Goal: Navigation & Orientation: Find specific page/section

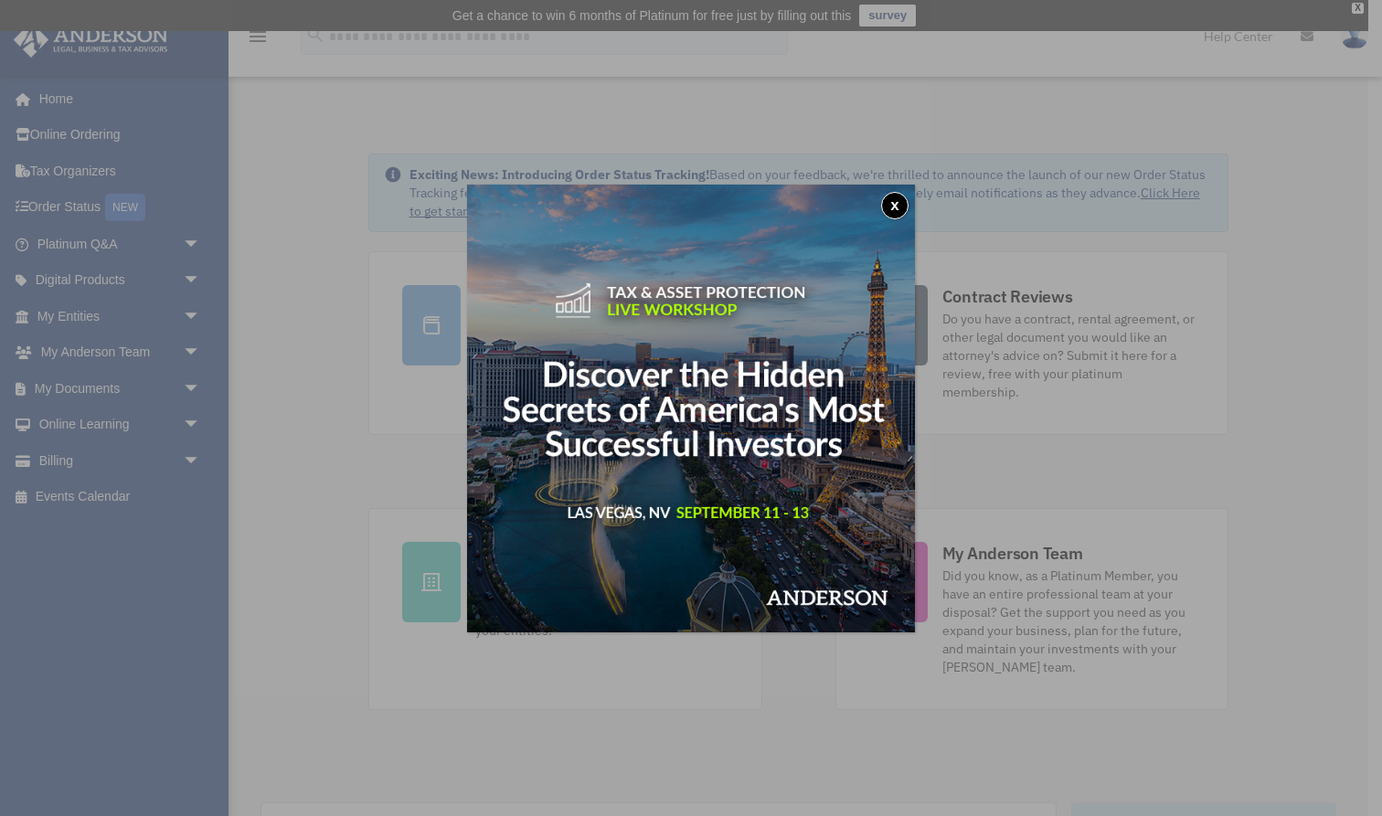
click at [900, 196] on button "x" at bounding box center [894, 205] width 27 height 27
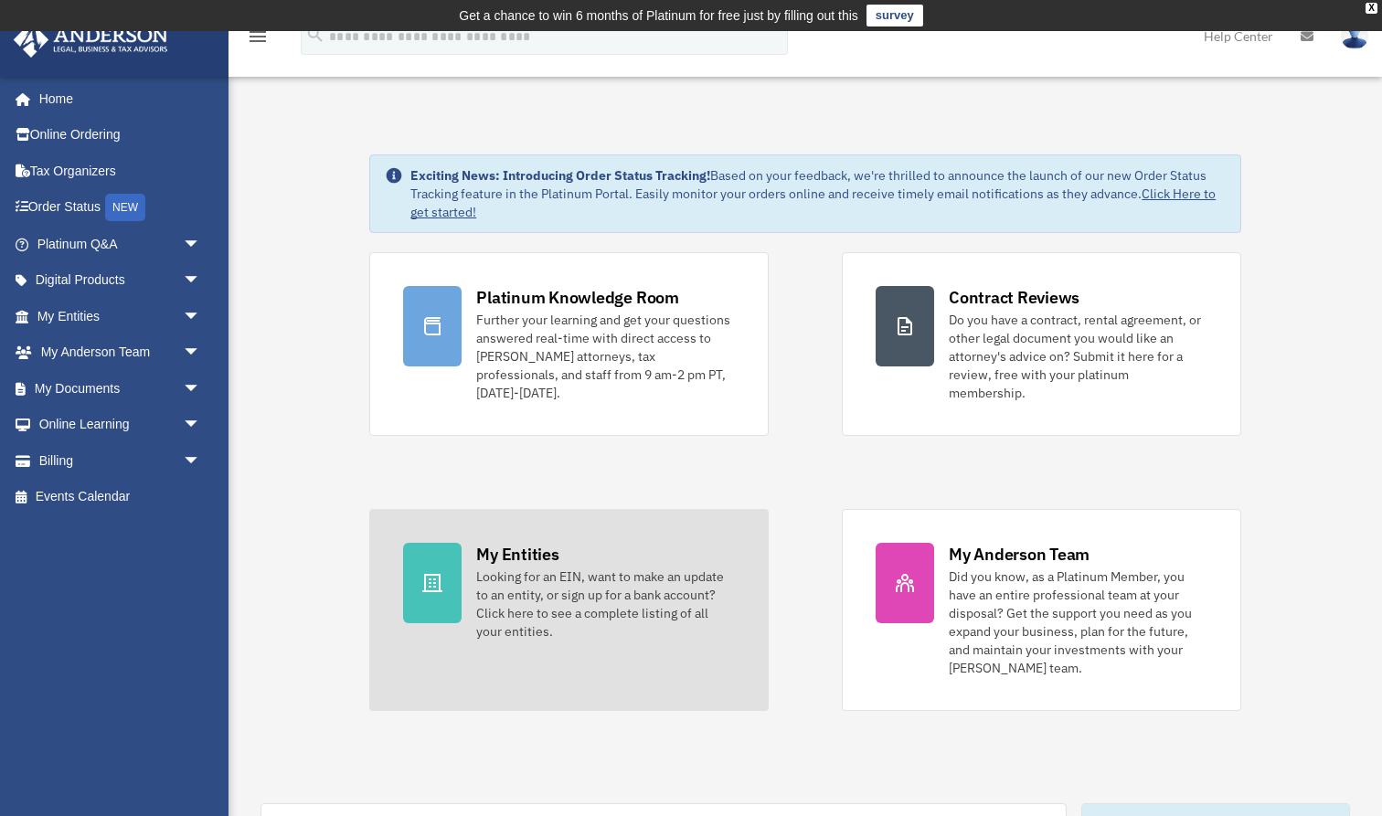
click at [537, 543] on div "My Entities" at bounding box center [517, 554] width 82 height 23
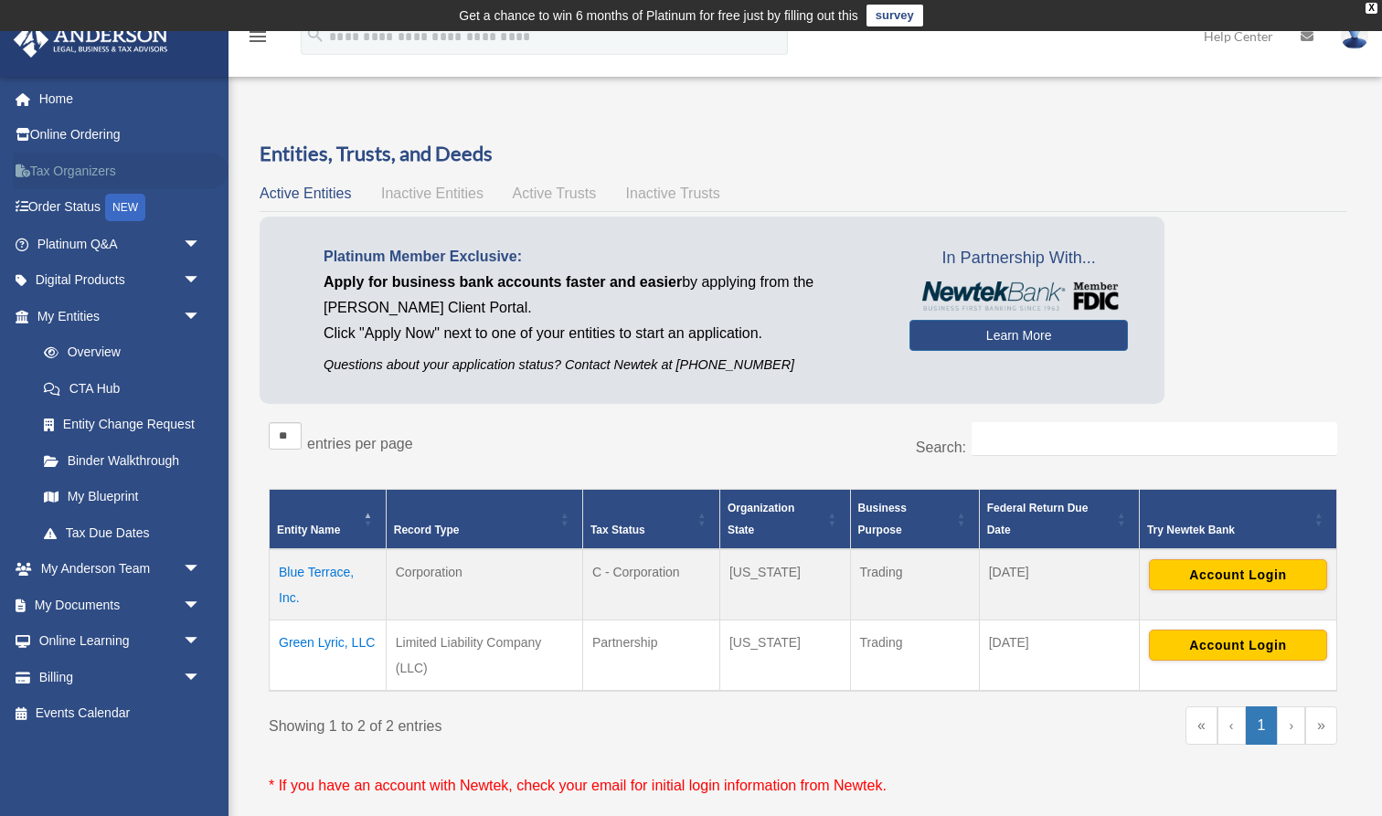
click at [60, 174] on link "Tax Organizers" at bounding box center [121, 171] width 216 height 37
click at [315, 573] on td "Blue Terrace, Inc." at bounding box center [328, 584] width 117 height 71
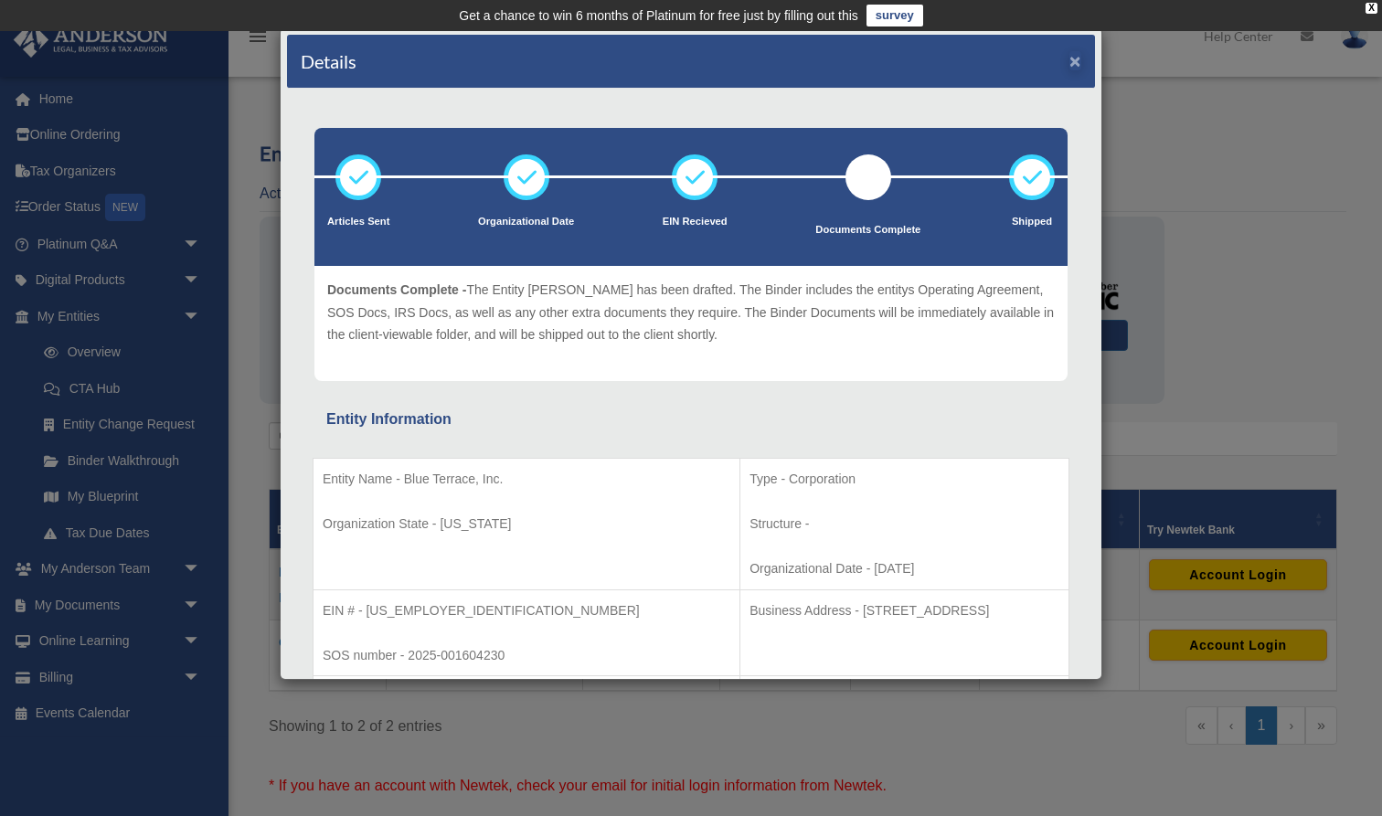
click at [1078, 61] on button "×" at bounding box center [1075, 60] width 12 height 19
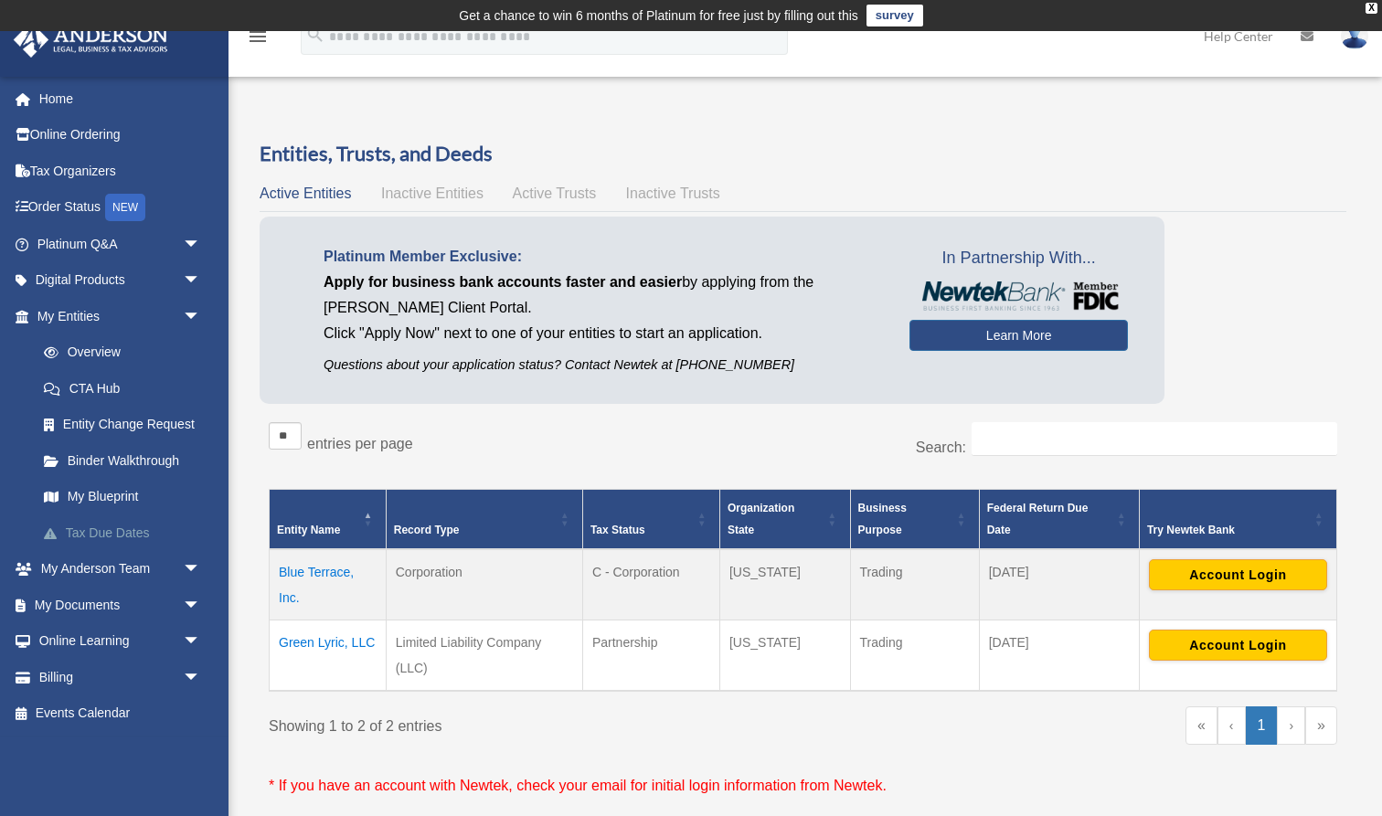
click at [90, 526] on link "Tax Due Dates" at bounding box center [127, 532] width 203 height 37
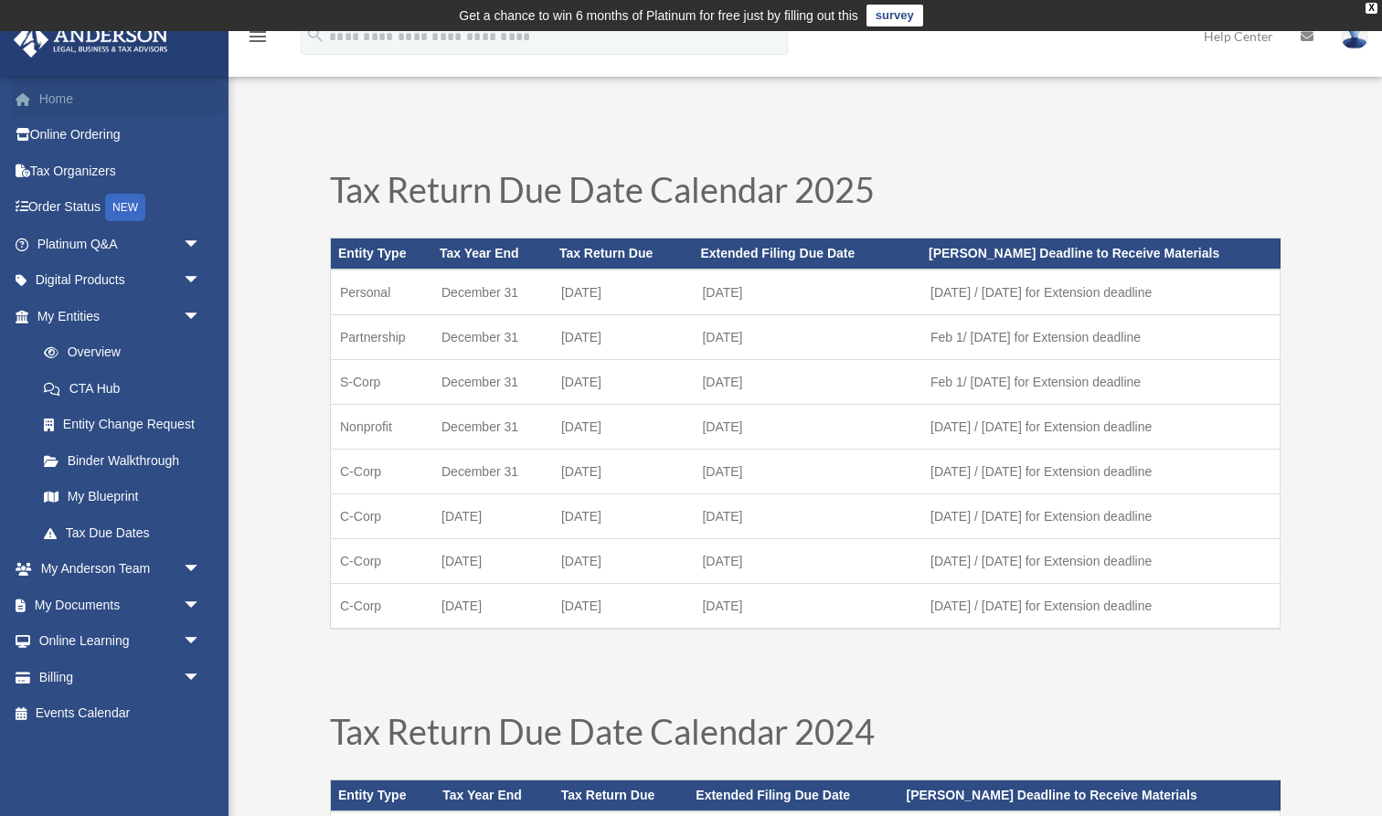
click at [52, 106] on link "Home" at bounding box center [121, 98] width 216 height 37
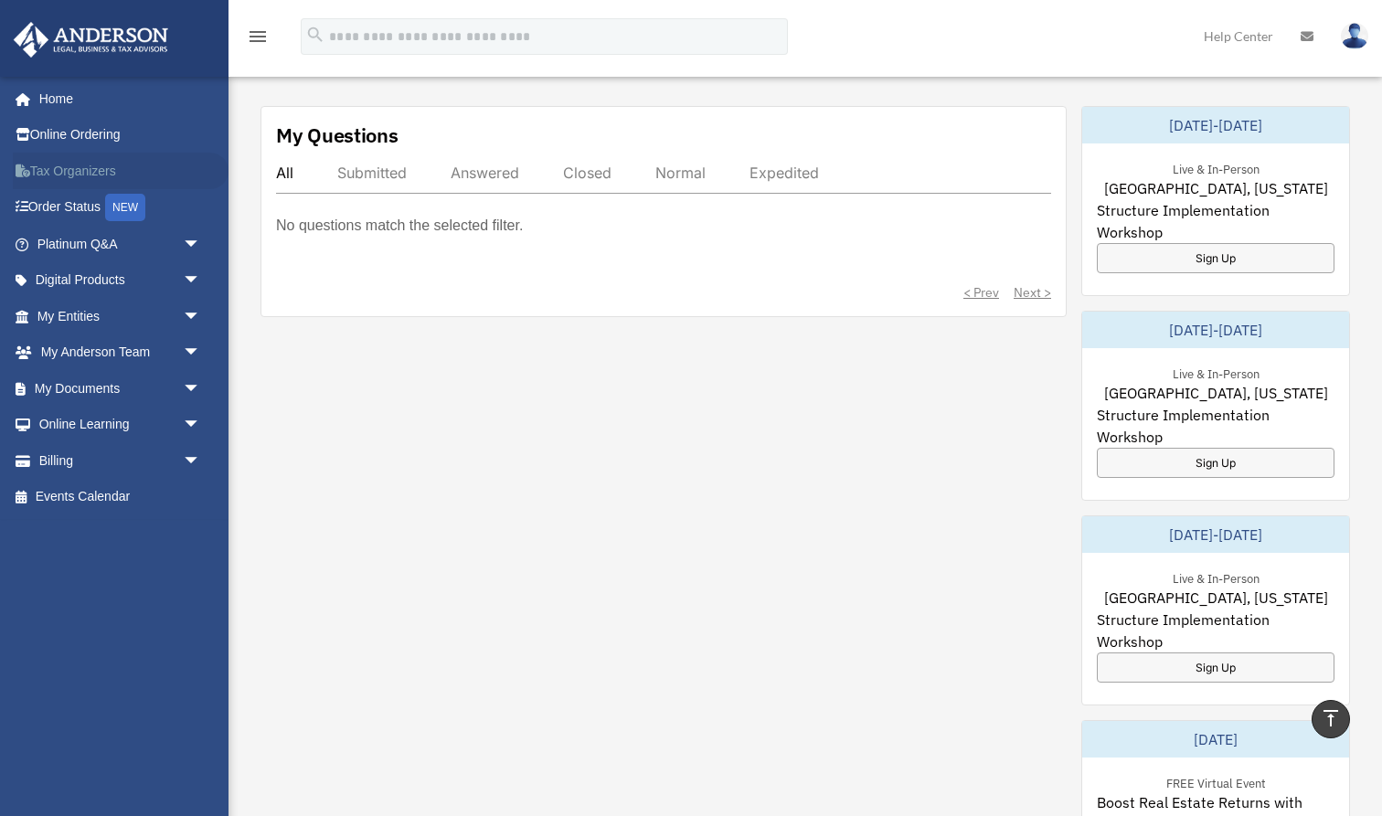
scroll to position [692, 0]
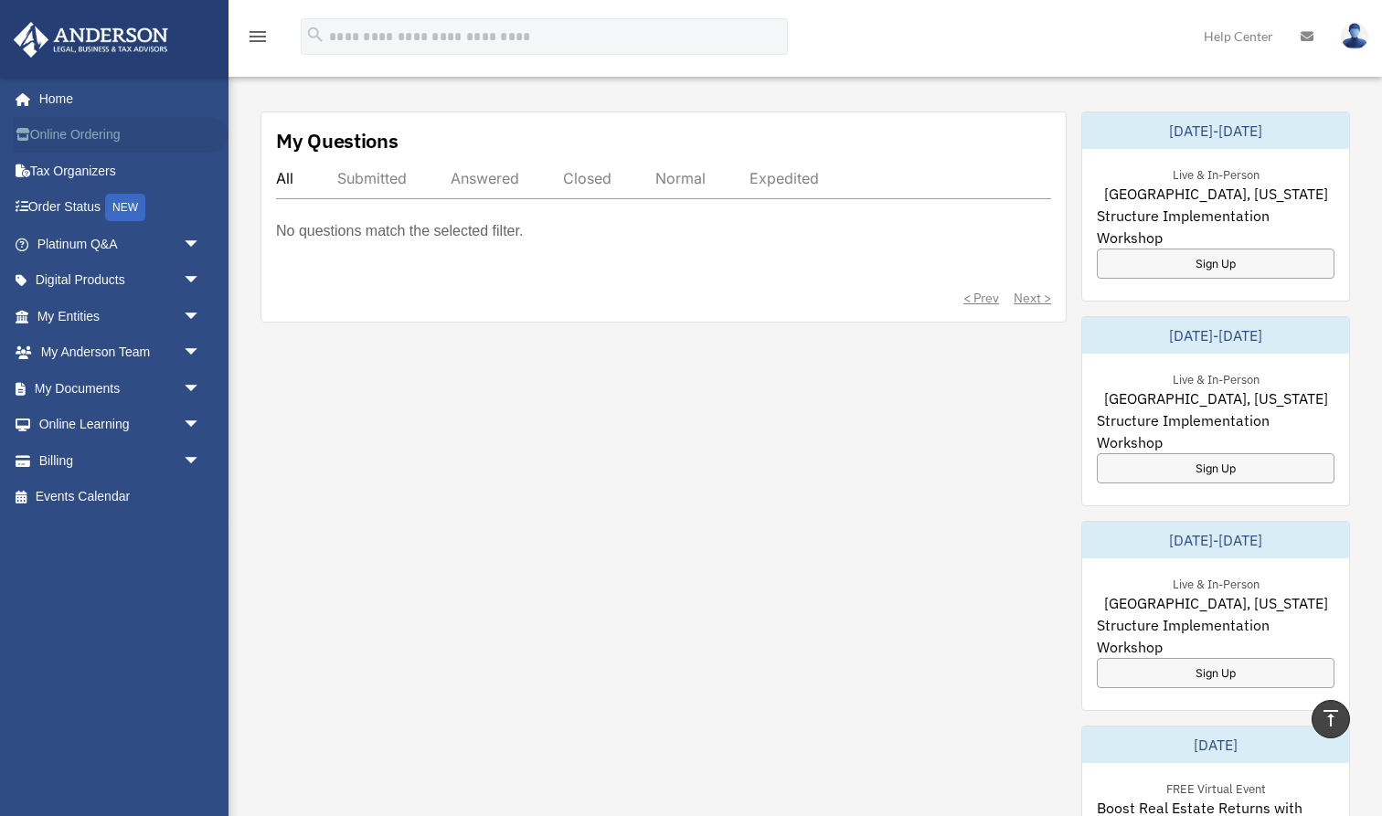
click at [79, 143] on link "Online Ordering" at bounding box center [121, 135] width 216 height 37
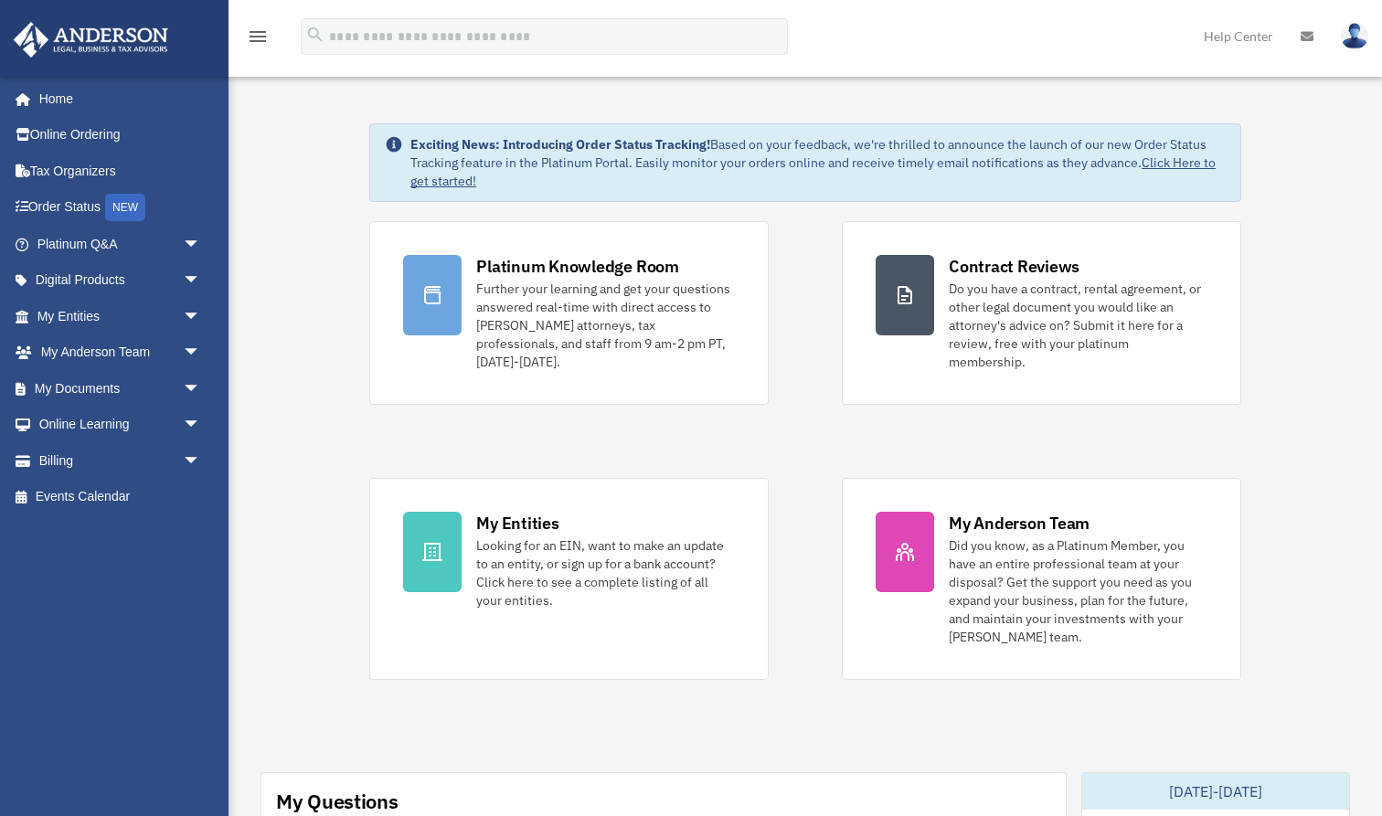
scroll to position [692, 0]
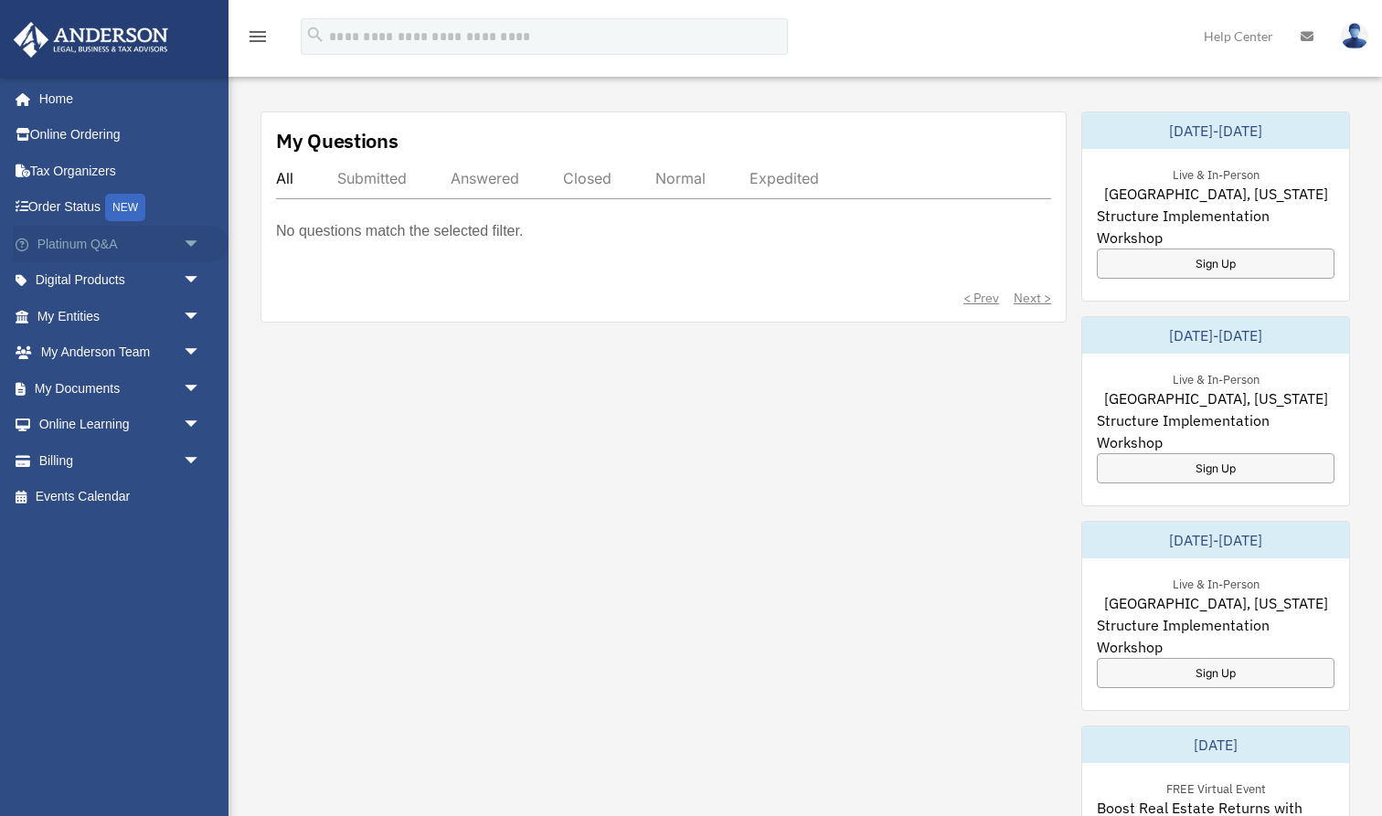
click at [66, 235] on link "Platinum Q&A arrow_drop_down" at bounding box center [121, 244] width 216 height 37
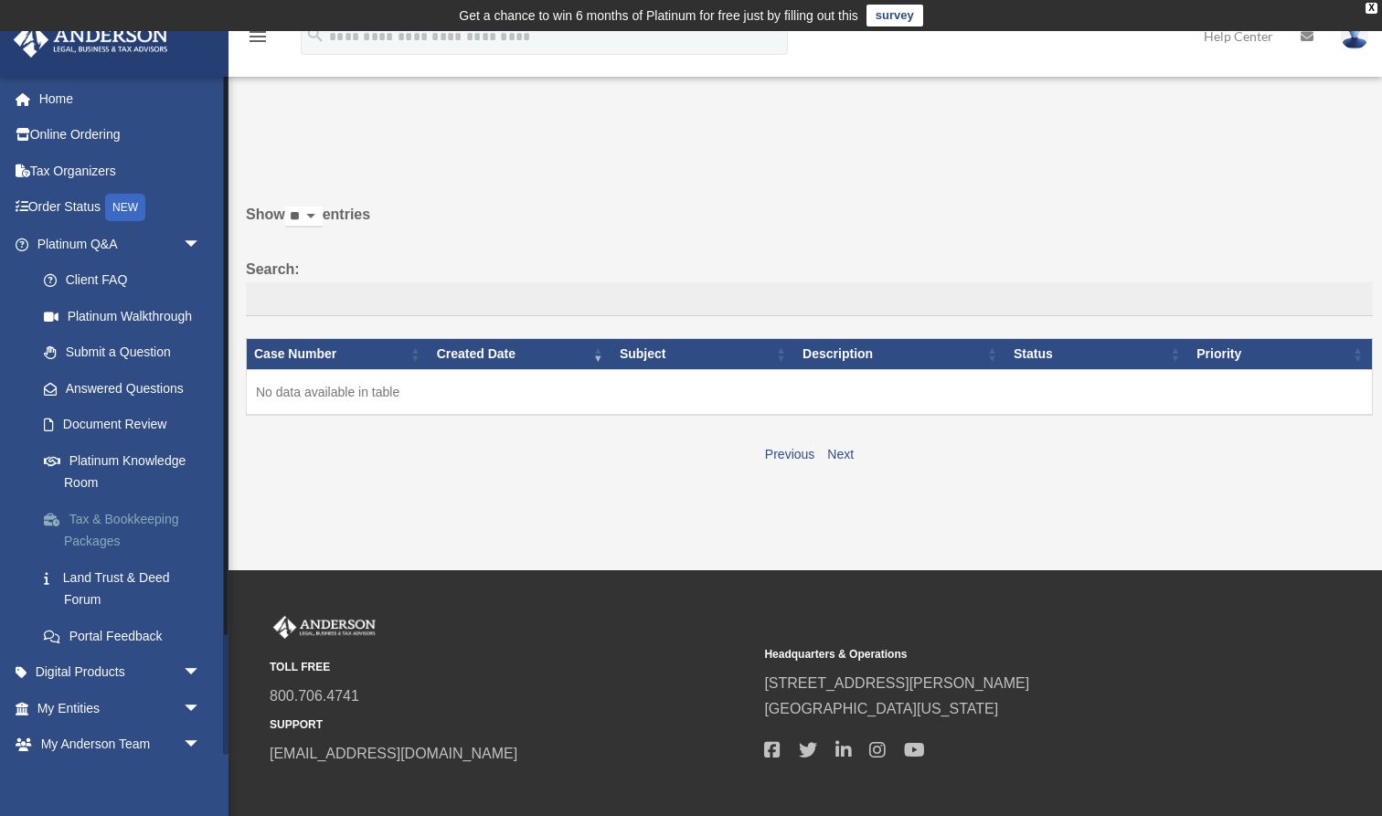
click at [92, 524] on link "Tax & Bookkeeping Packages" at bounding box center [127, 530] width 203 height 58
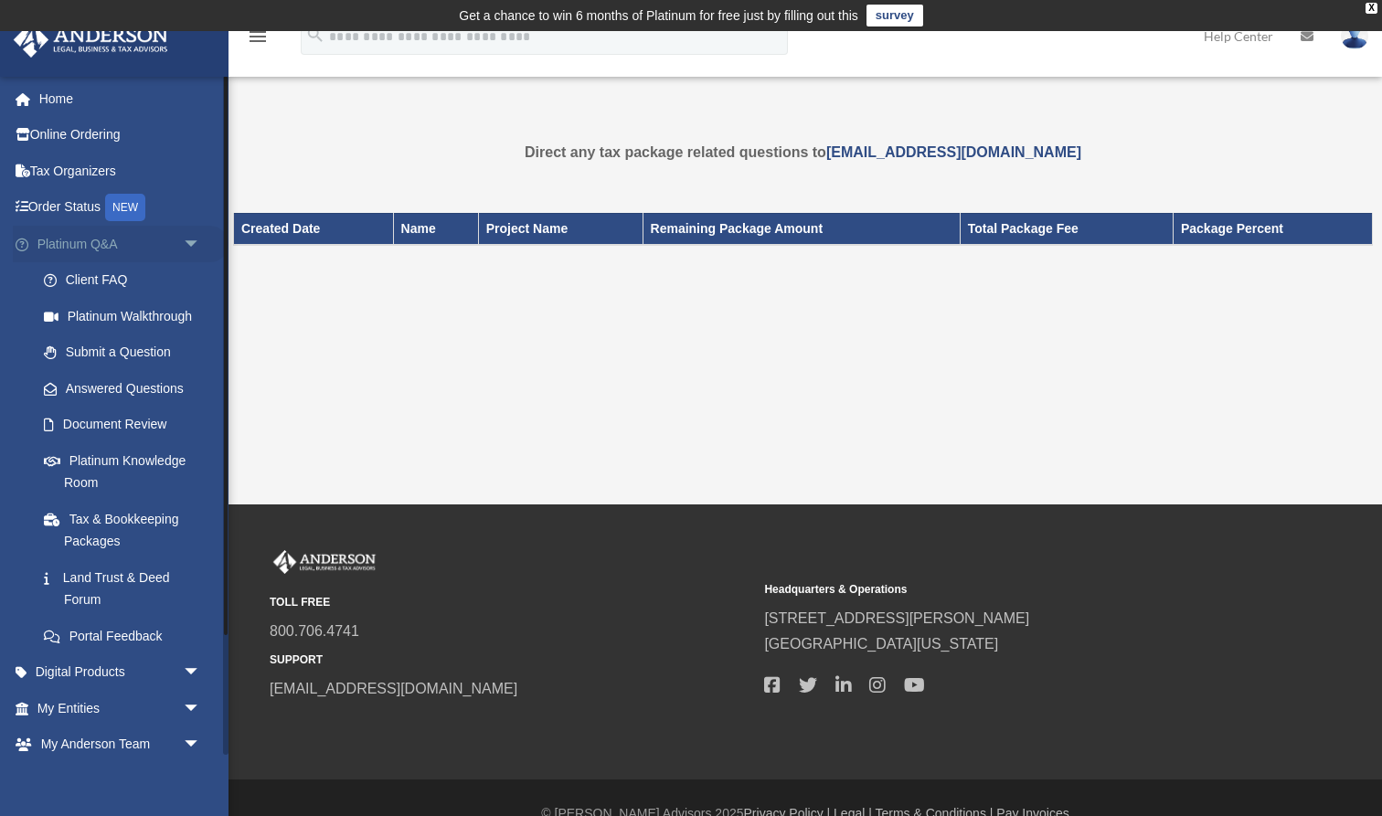
click at [191, 236] on span "arrow_drop_down" at bounding box center [201, 244] width 37 height 37
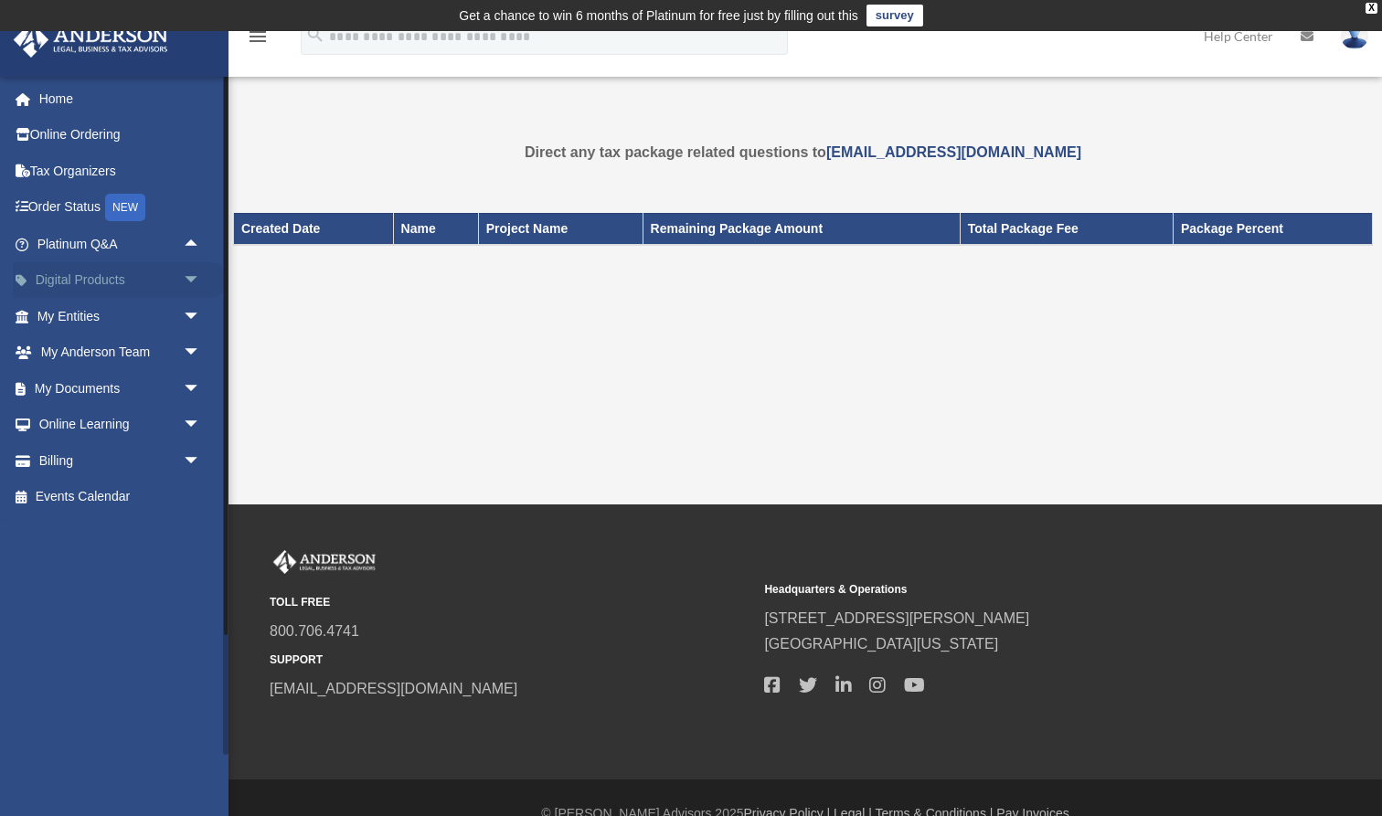
click at [191, 273] on span "arrow_drop_down" at bounding box center [201, 280] width 37 height 37
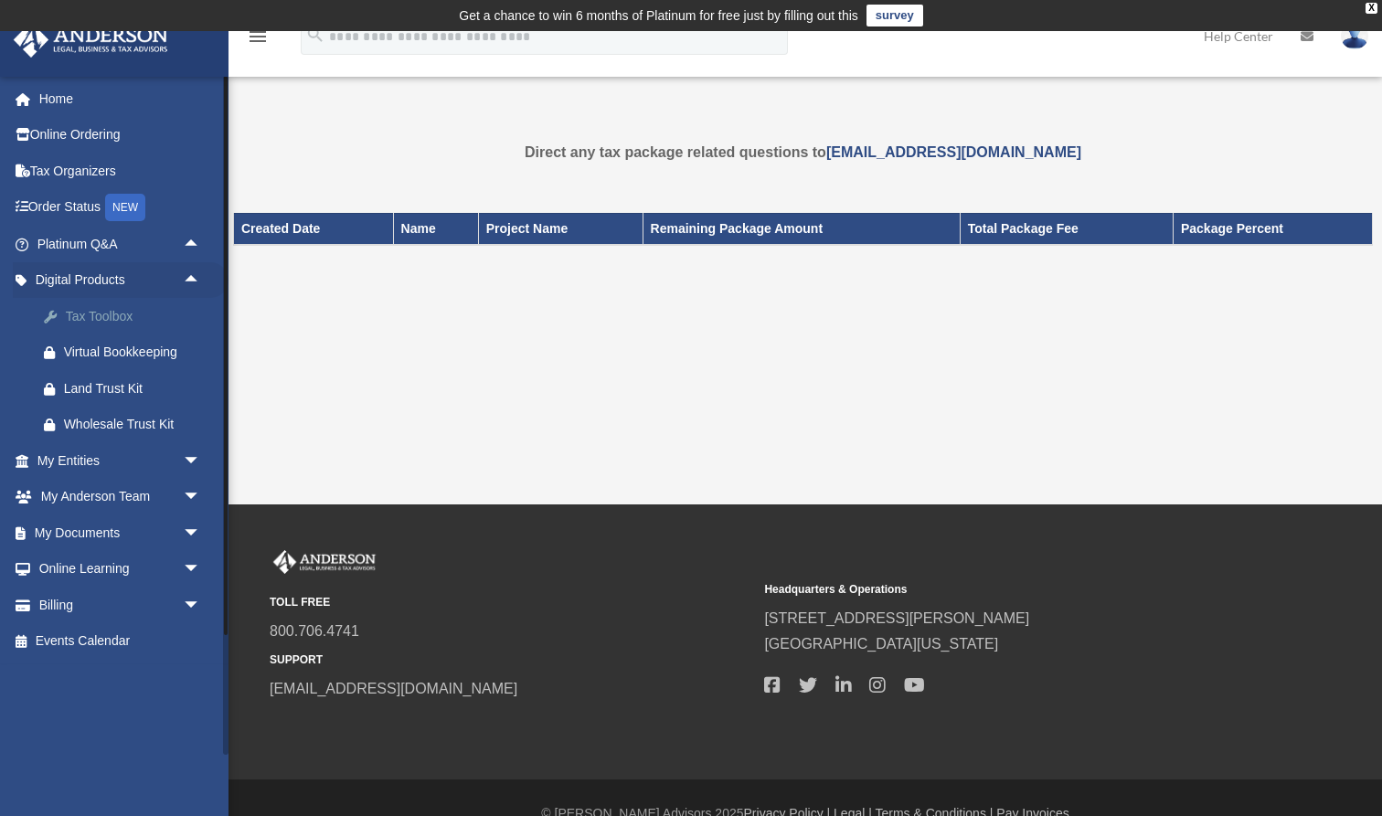
click at [112, 311] on div "Tax Toolbox" at bounding box center [135, 316] width 142 height 23
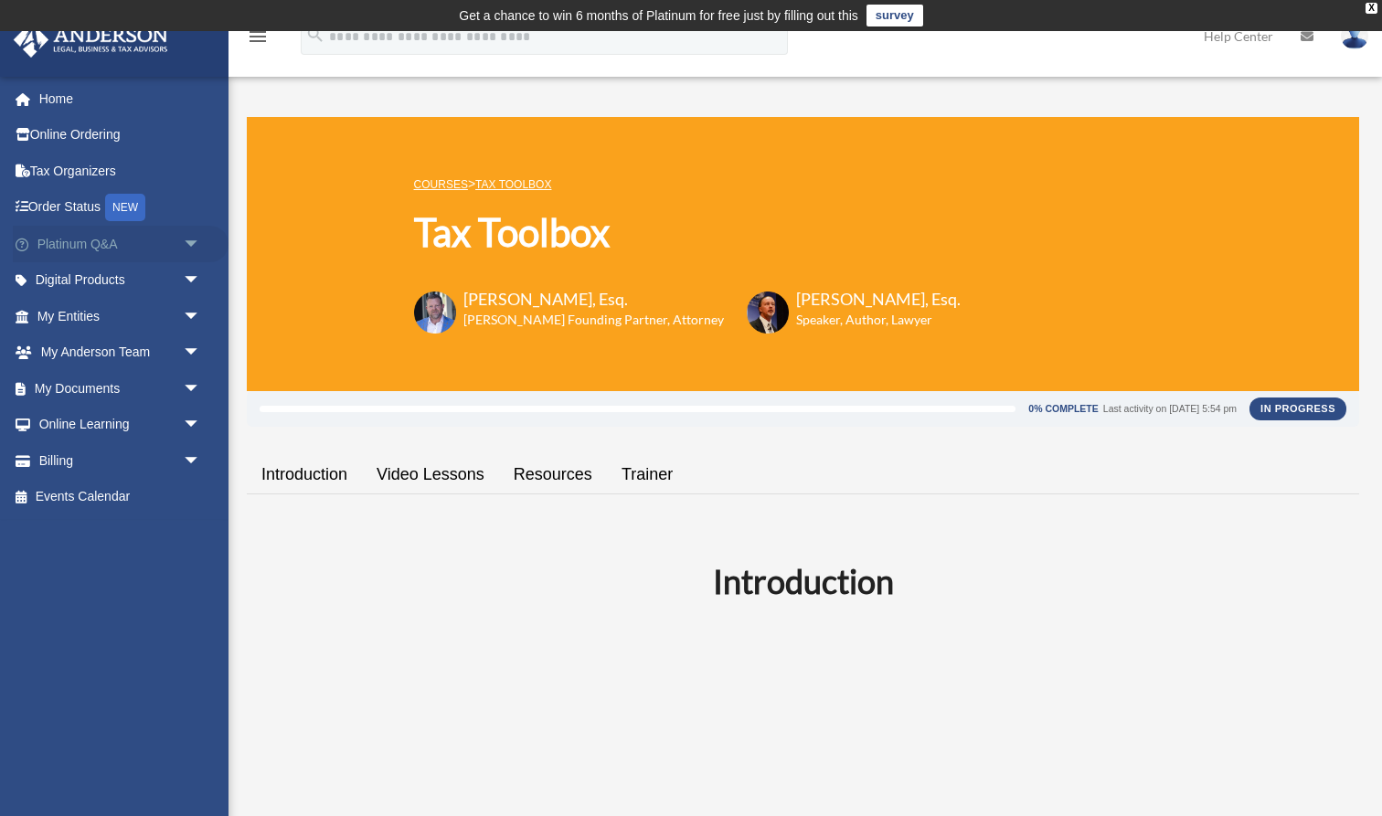
click at [193, 234] on span "arrow_drop_down" at bounding box center [201, 244] width 37 height 37
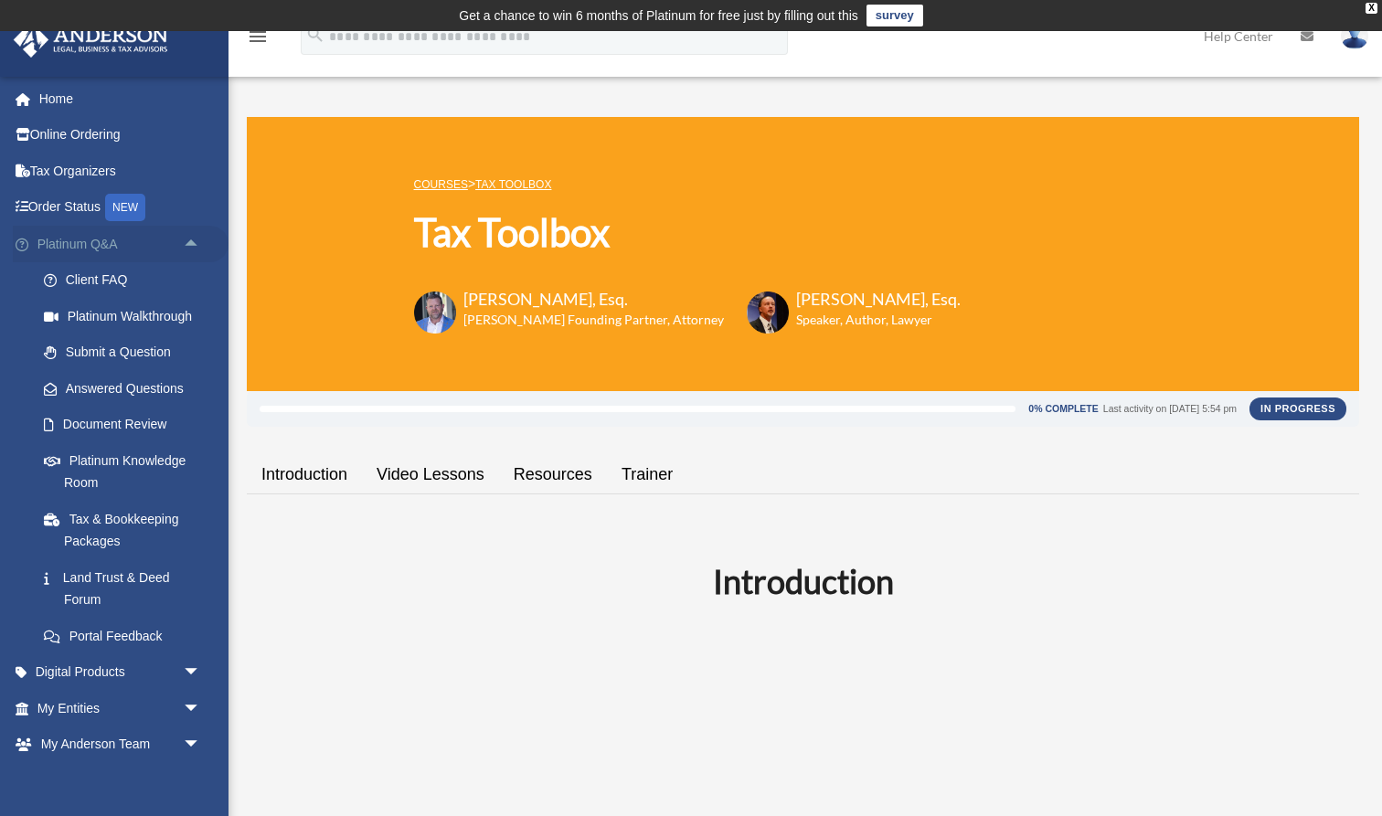
click at [193, 234] on span "arrow_drop_up" at bounding box center [201, 244] width 37 height 37
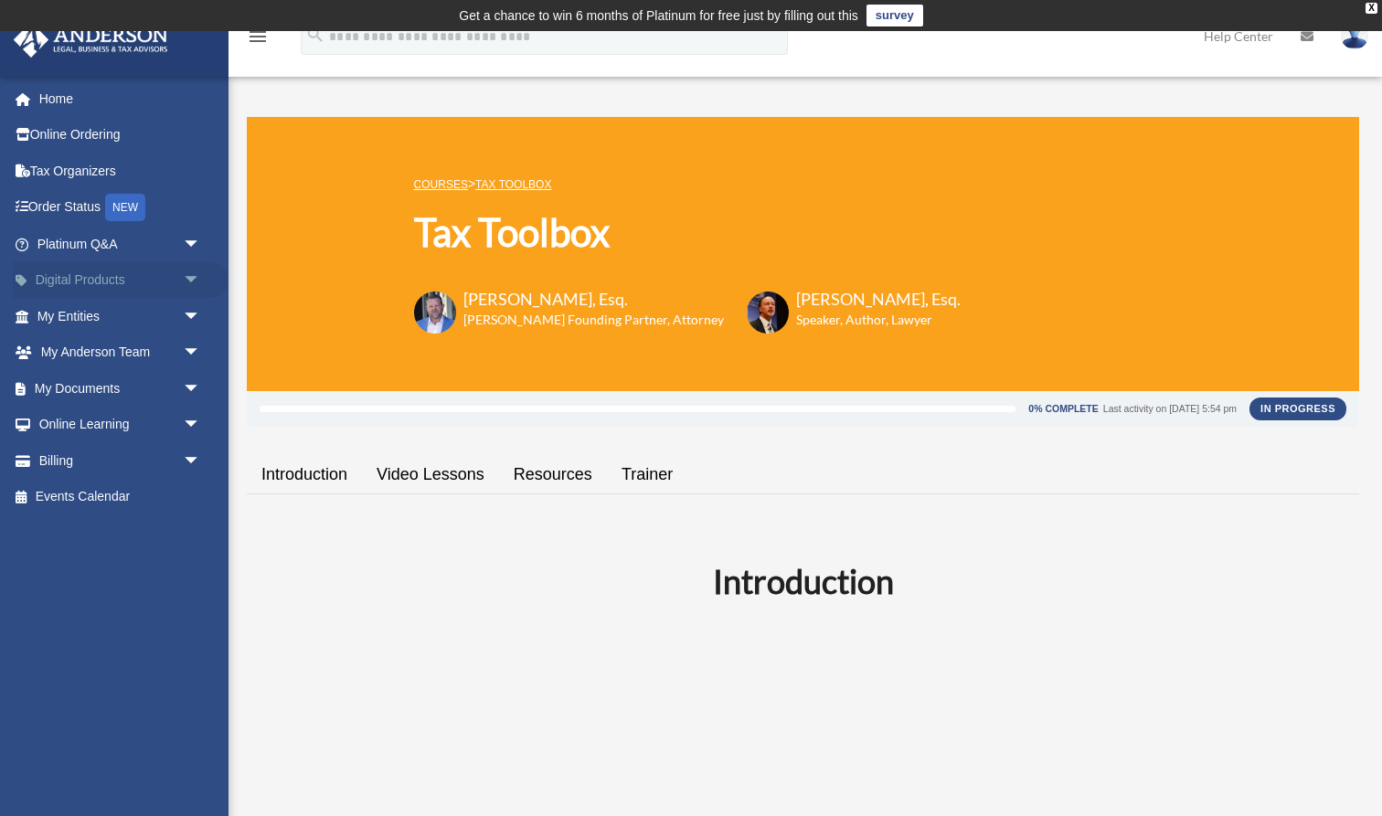
click at [185, 272] on span "arrow_drop_down" at bounding box center [201, 280] width 37 height 37
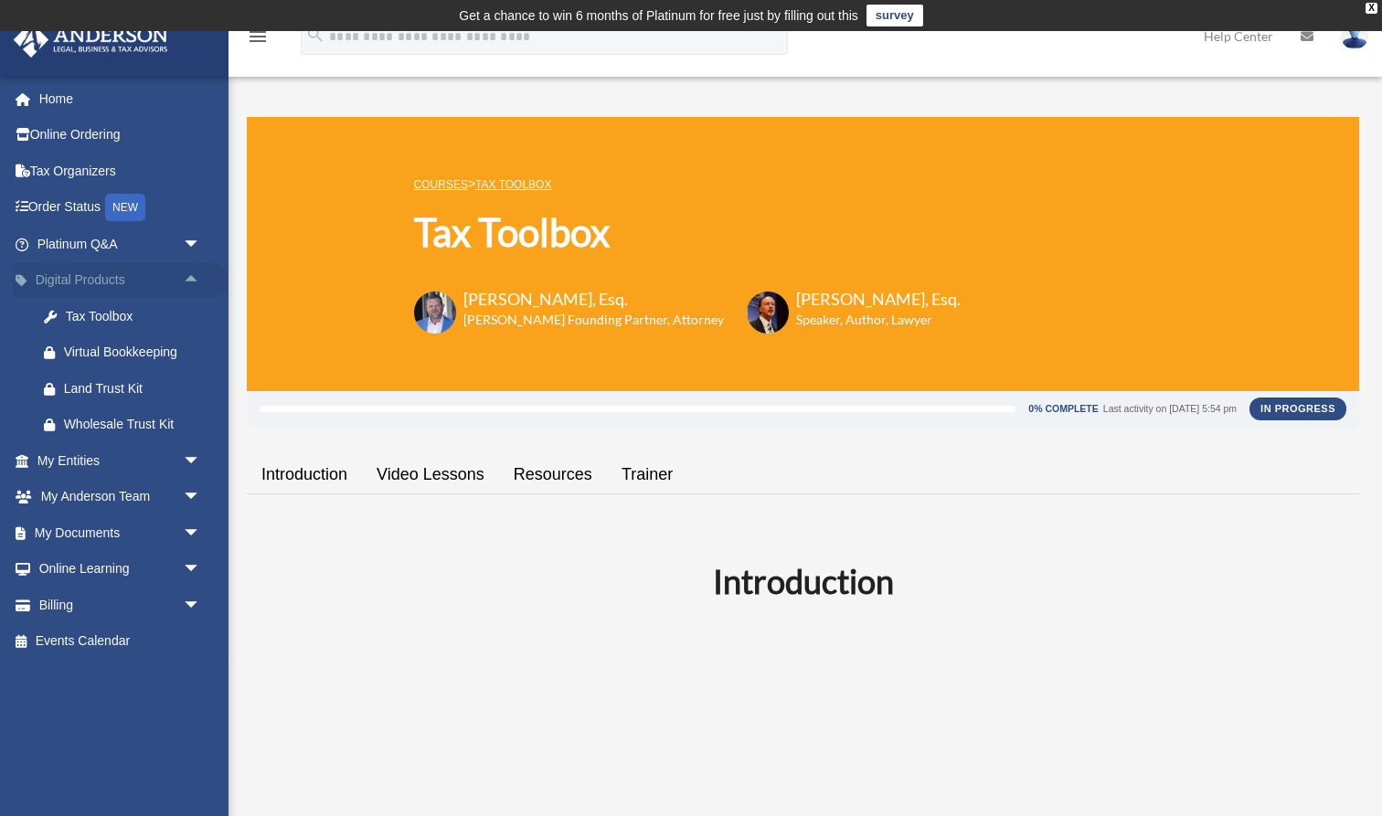
click at [185, 272] on span "arrow_drop_up" at bounding box center [201, 280] width 37 height 37
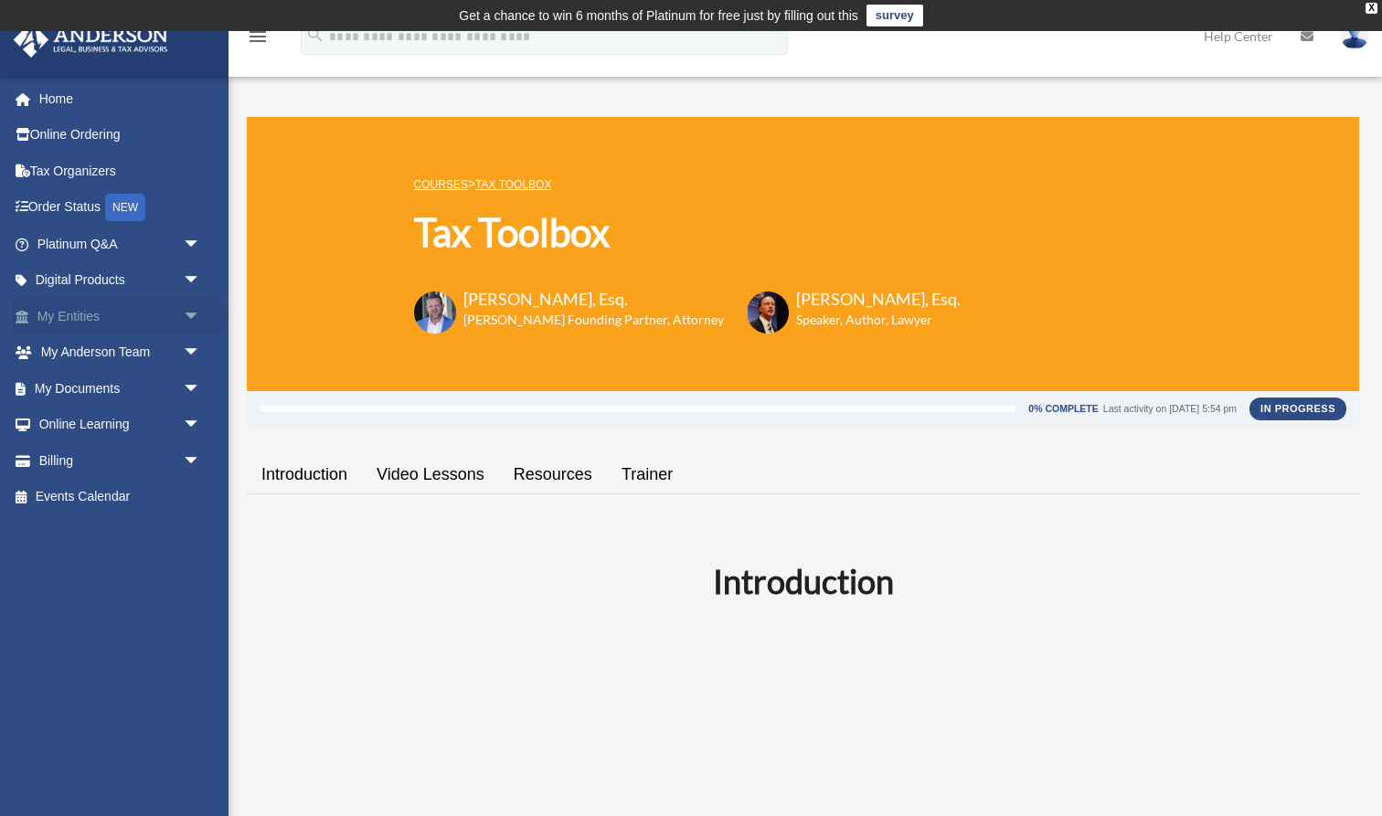
click at [189, 311] on span "arrow_drop_down" at bounding box center [201, 316] width 37 height 37
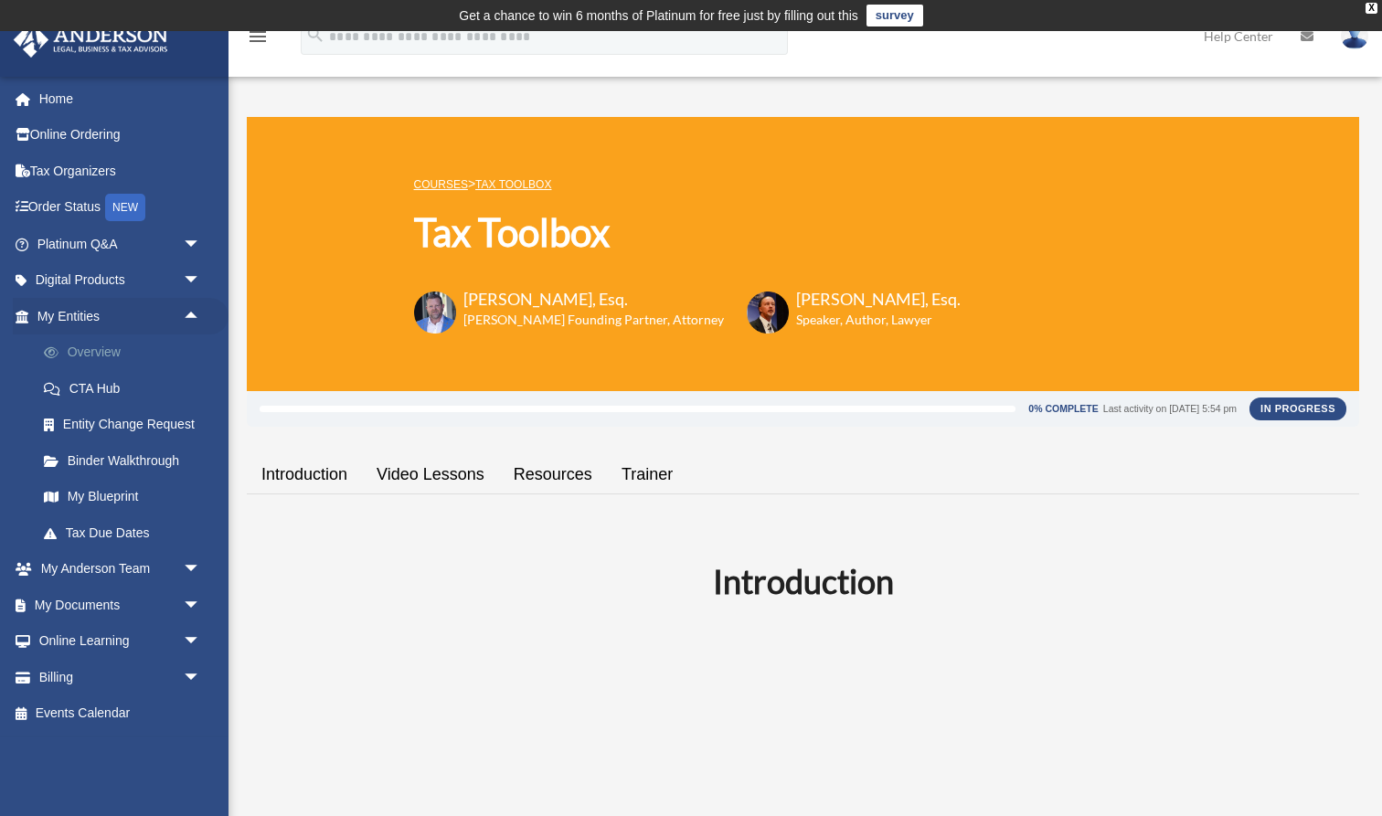
click at [105, 353] on link "Overview" at bounding box center [127, 352] width 203 height 37
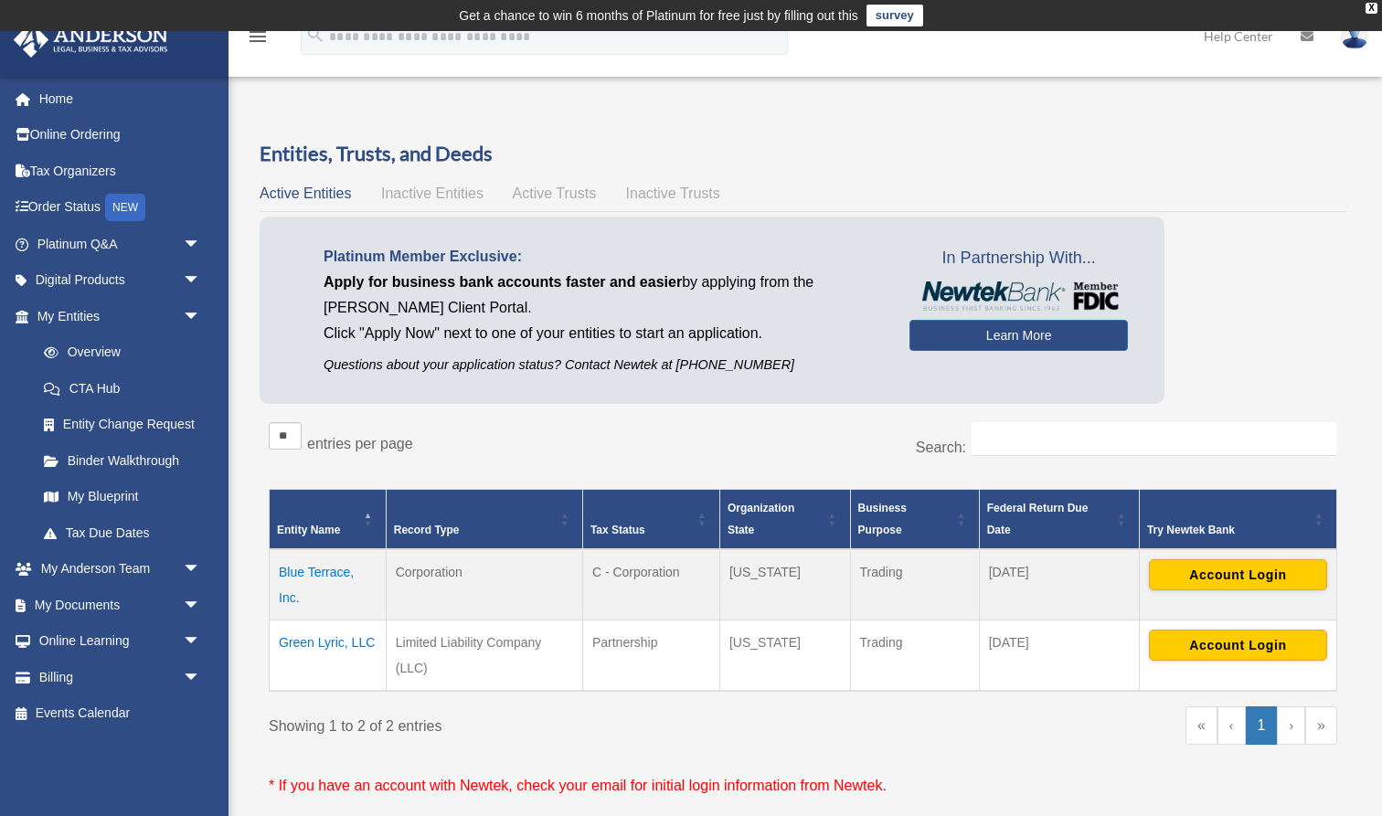
click at [1352, 37] on img at bounding box center [1353, 36] width 27 height 26
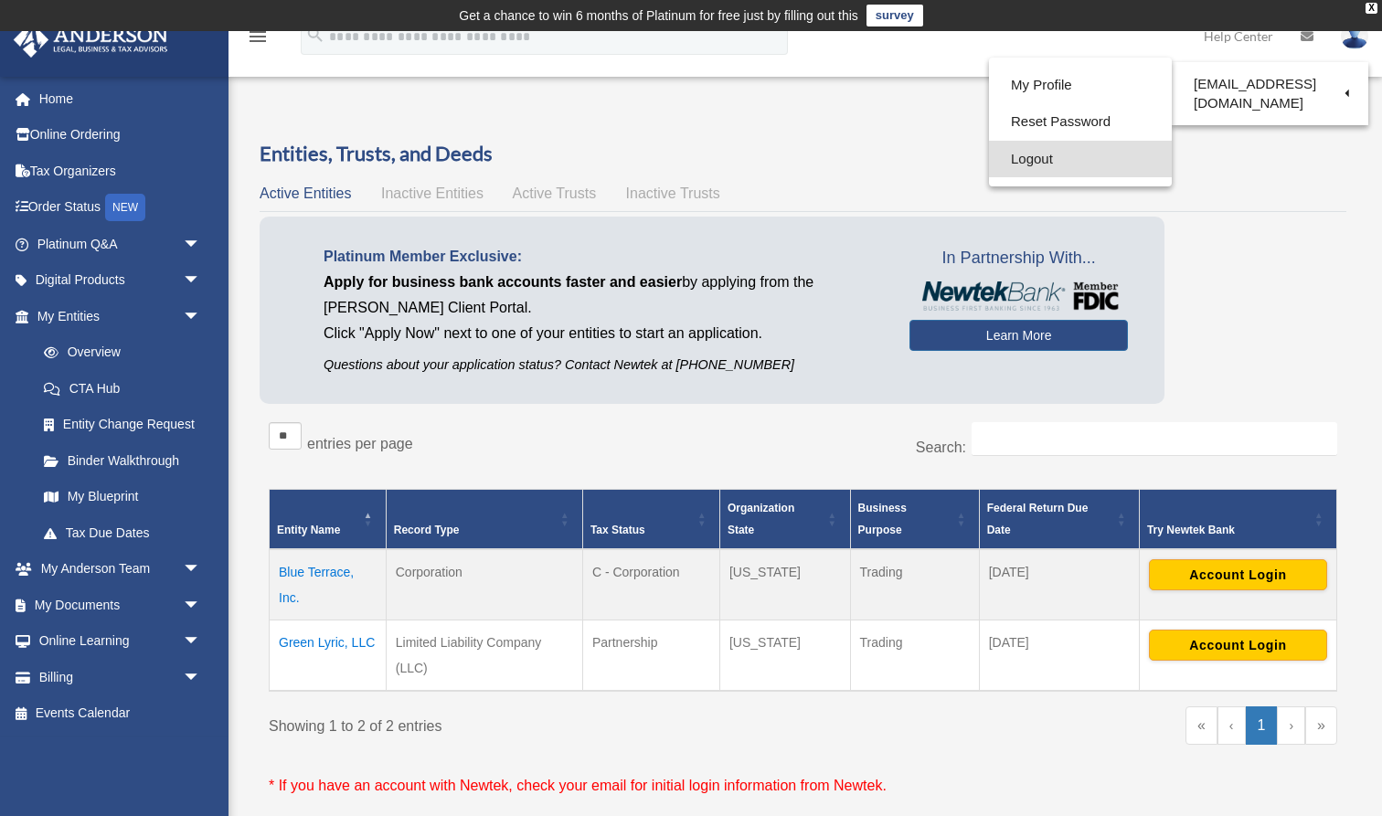
click at [1050, 160] on link "Logout" at bounding box center [1080, 159] width 183 height 37
